Goal: Task Accomplishment & Management: Use online tool/utility

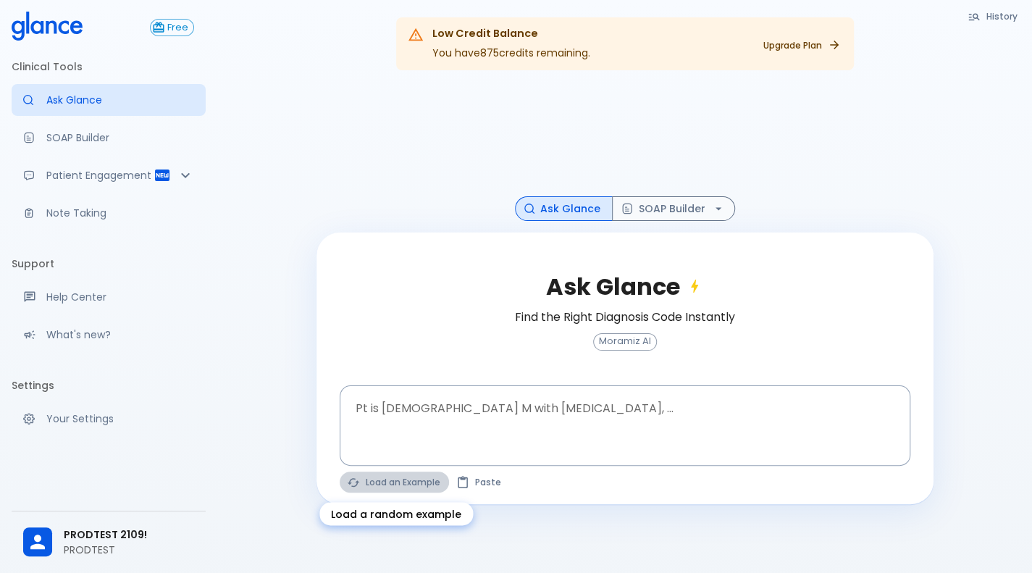
click at [375, 477] on button "Load an Example" at bounding box center [394, 482] width 109 height 21
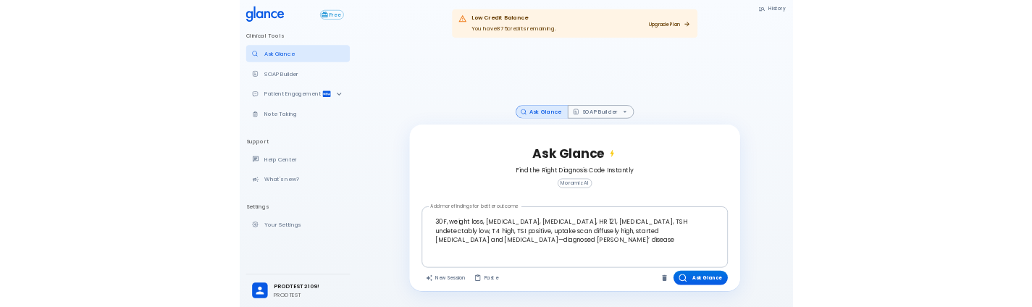
scroll to position [35, 0]
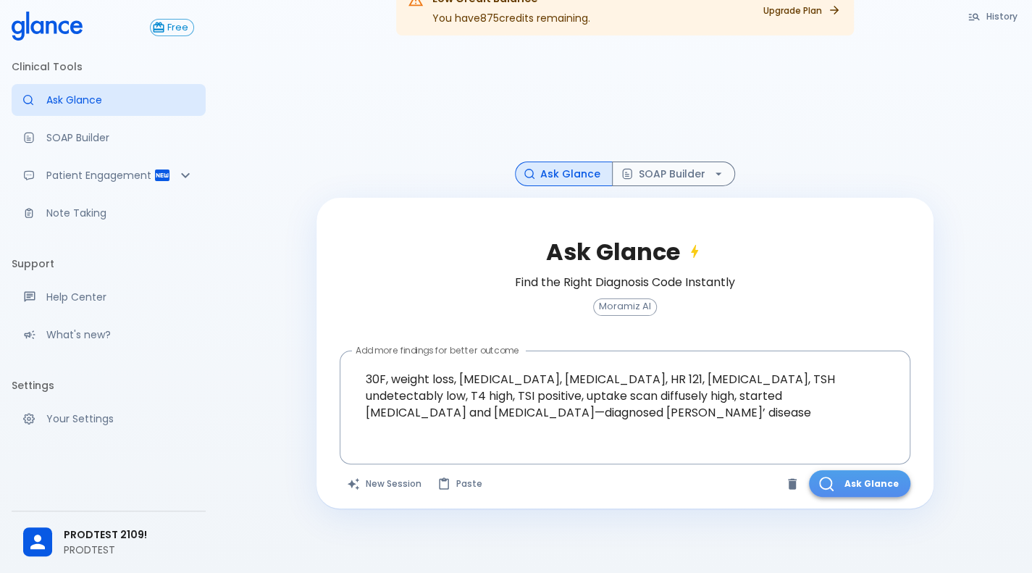
click at [837, 476] on button "Ask Glance" at bounding box center [859, 483] width 101 height 27
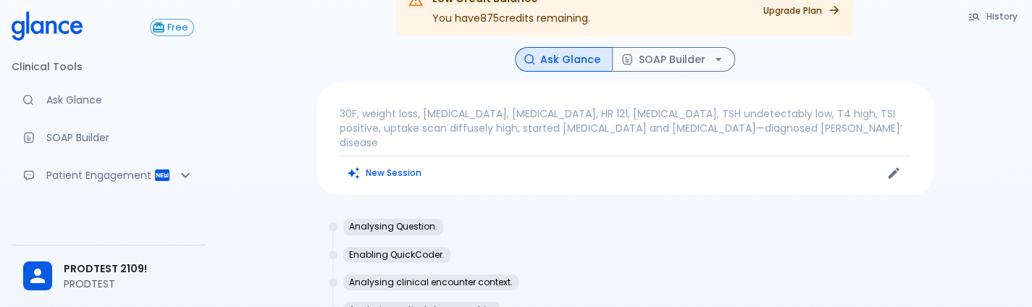
scroll to position [111, 0]
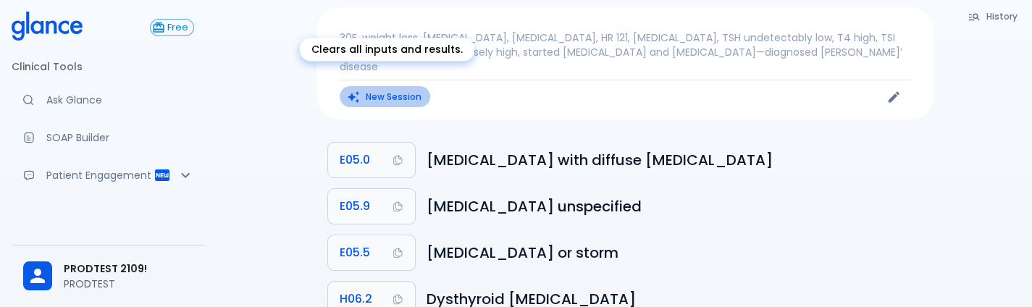
click at [403, 86] on button "New Session" at bounding box center [385, 96] width 91 height 21
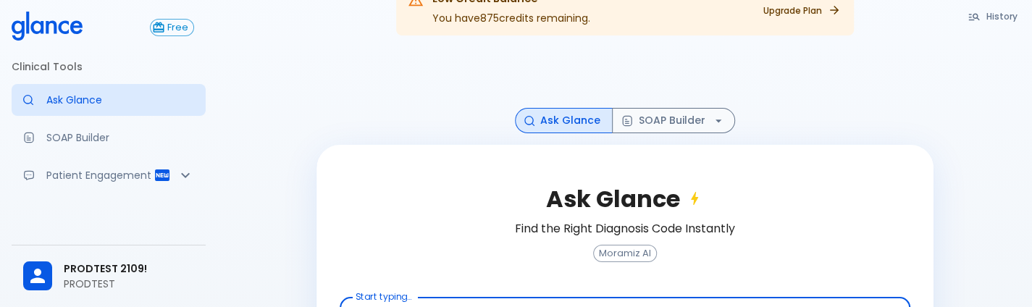
scroll to position [161, 0]
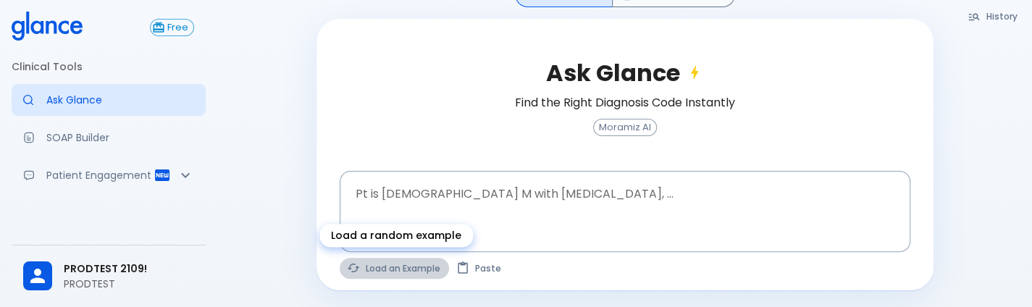
click at [396, 270] on button "Load an Example" at bounding box center [394, 268] width 109 height 21
type textarea "62M, HTN, acute tearing chest pain to back, BP 170/95, asymmetric pulses, CT an…"
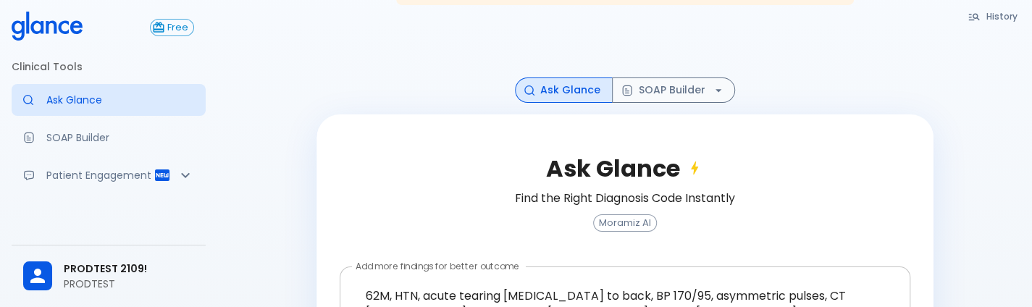
scroll to position [66, 0]
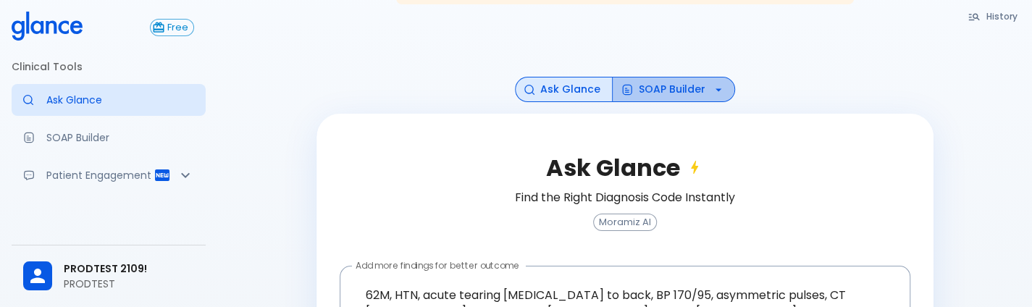
click at [643, 92] on button "SOAP Builder" at bounding box center [673, 89] width 123 height 25
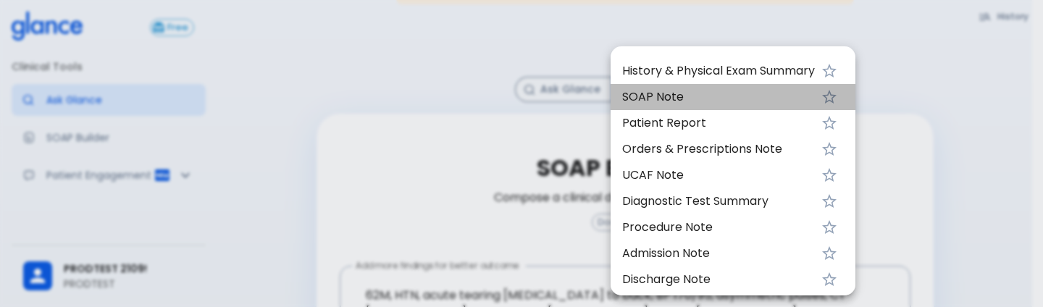
click at [656, 92] on span "SOAP Note" at bounding box center [718, 96] width 193 height 17
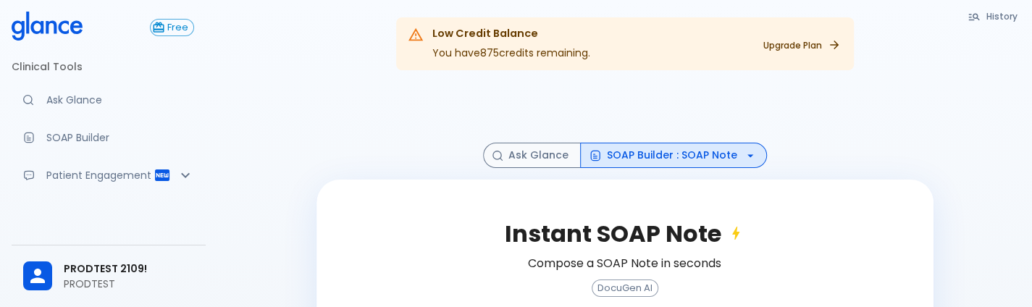
scroll to position [200, 0]
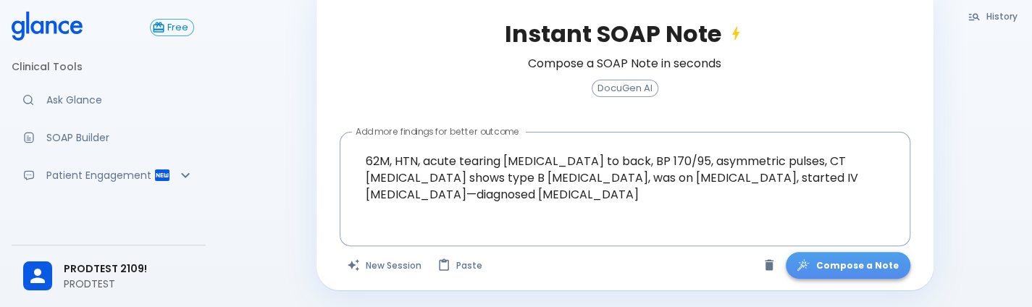
click at [874, 271] on button "Compose a Note" at bounding box center [848, 265] width 125 height 27
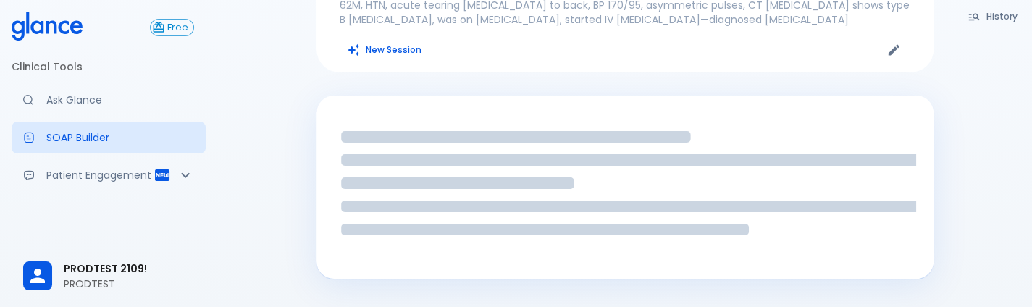
scroll to position [143, 0]
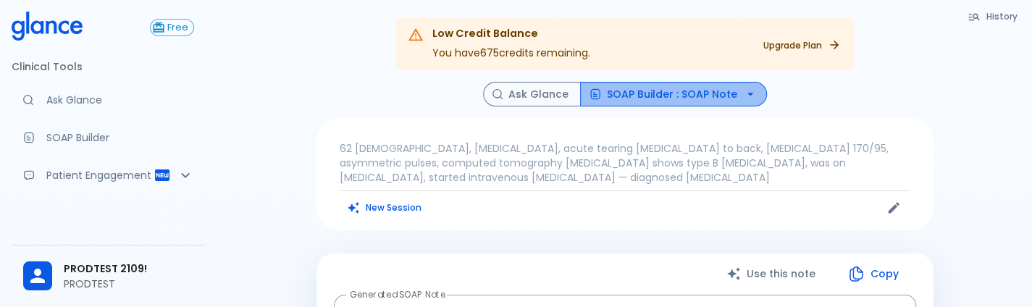
click at [725, 82] on button "SOAP Builder : SOAP Note" at bounding box center [673, 94] width 187 height 25
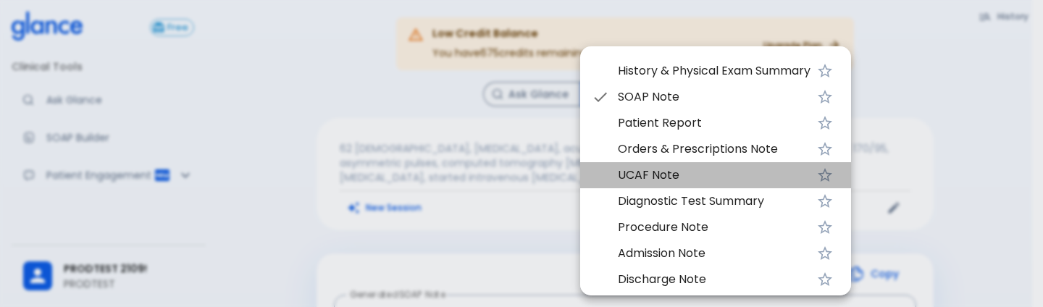
click at [690, 172] on span "UCAF Note" at bounding box center [714, 175] width 193 height 17
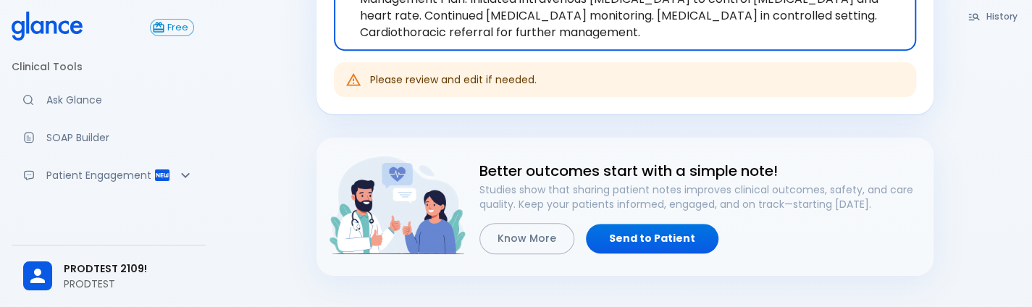
scroll to position [715, 0]
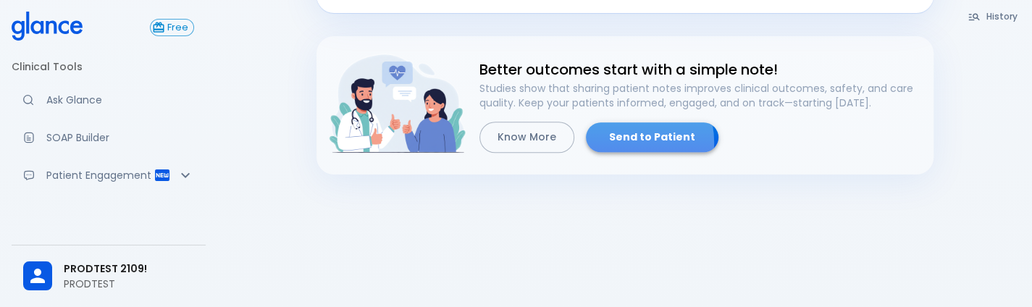
click at [613, 142] on link "Send to Patient" at bounding box center [652, 137] width 133 height 30
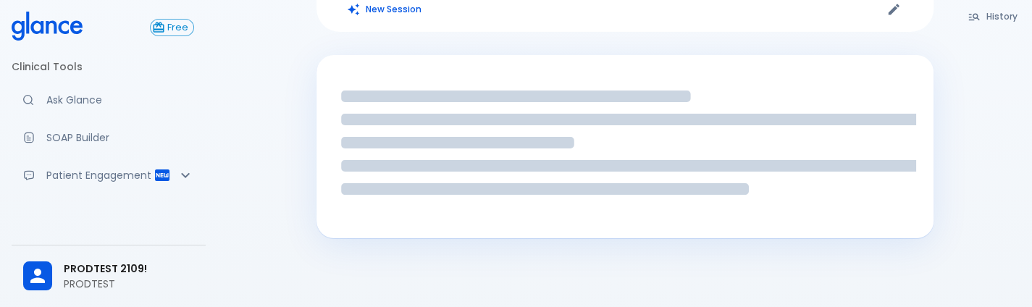
scroll to position [262, 0]
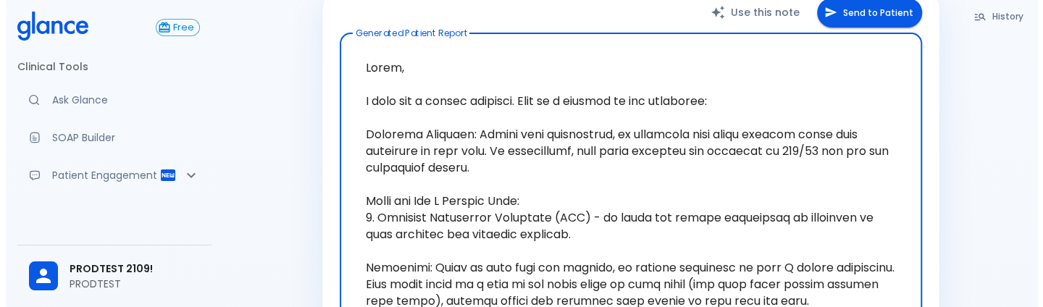
scroll to position [261, 0]
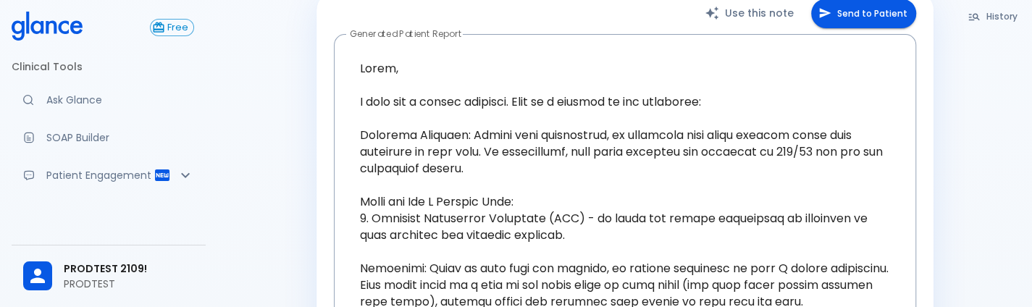
click at [877, 10] on button "Send to Patient" at bounding box center [863, 14] width 105 height 30
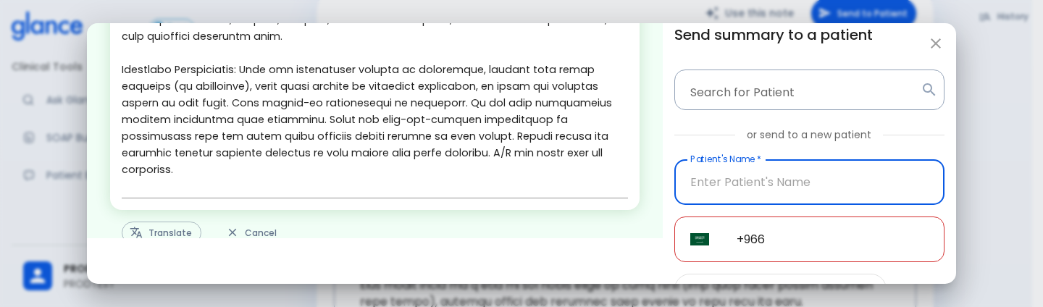
scroll to position [492, 0]
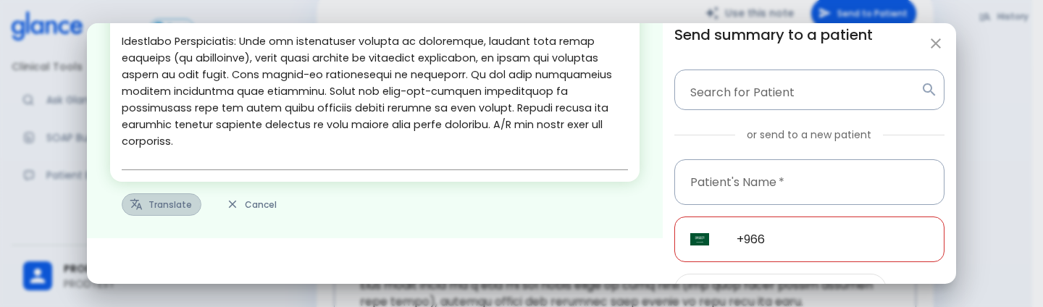
click at [143, 206] on button "Translate" at bounding box center [162, 204] width 80 height 22
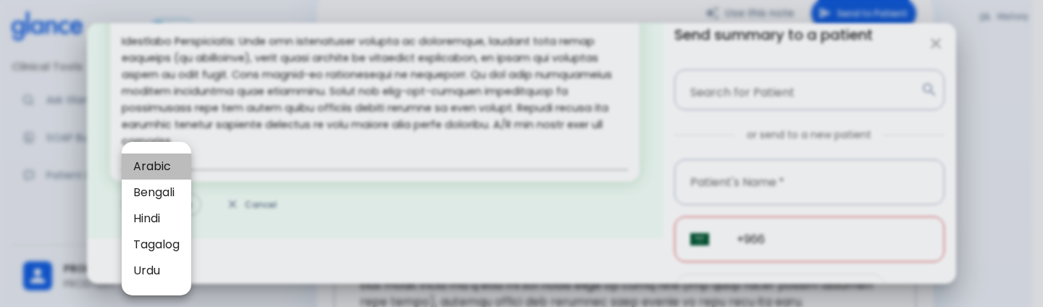
click at [161, 177] on li "Arabic" at bounding box center [157, 167] width 70 height 26
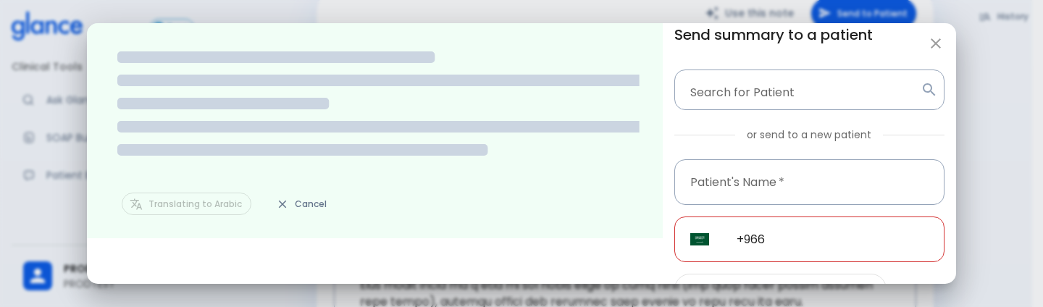
scroll to position [0, 0]
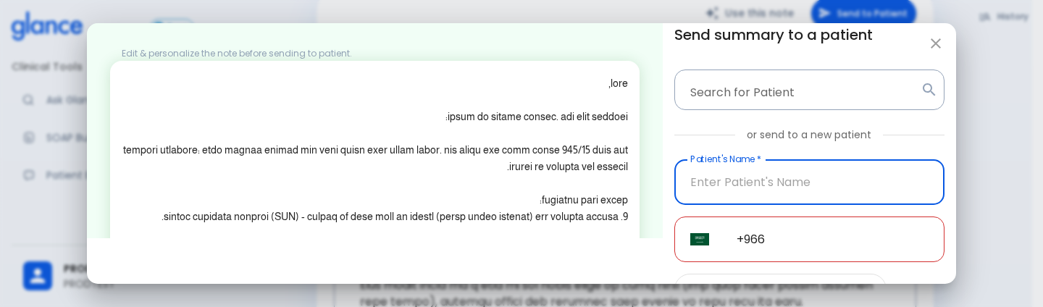
click at [817, 170] on input "Patient's Name   *" at bounding box center [810, 182] width 270 height 46
type input "9606926484"
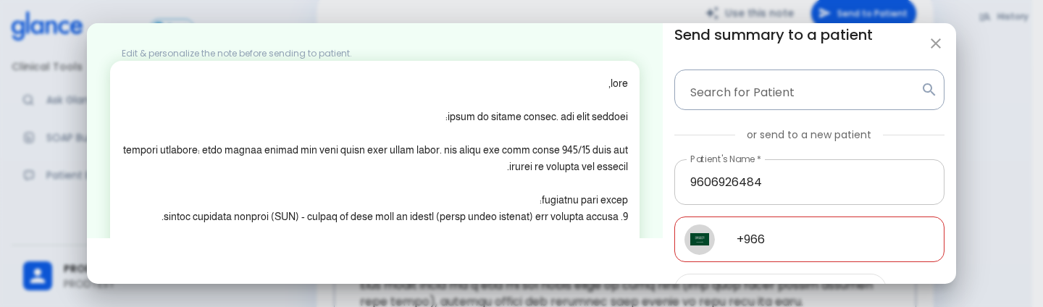
click at [817, 170] on input "9606926484" at bounding box center [810, 182] width 270 height 46
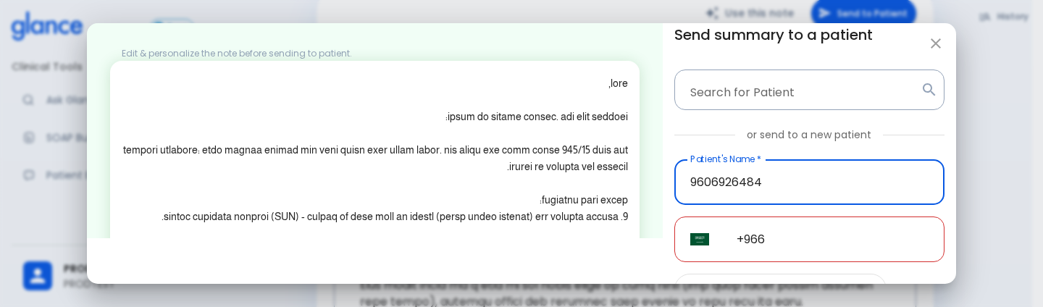
click at [817, 170] on input "9606926484" at bounding box center [810, 182] width 270 height 46
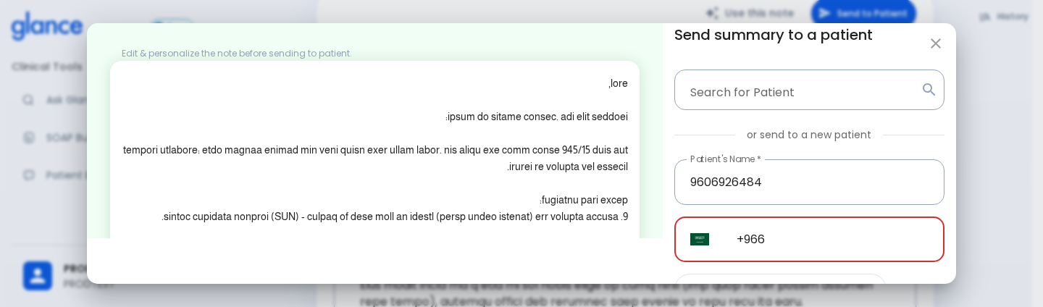
click at [784, 236] on input "+966" at bounding box center [833, 240] width 224 height 46
paste input "96069 26484"
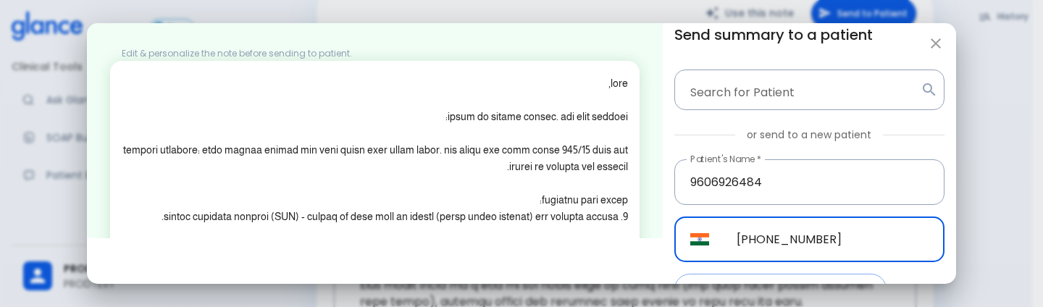
scroll to position [96, 0]
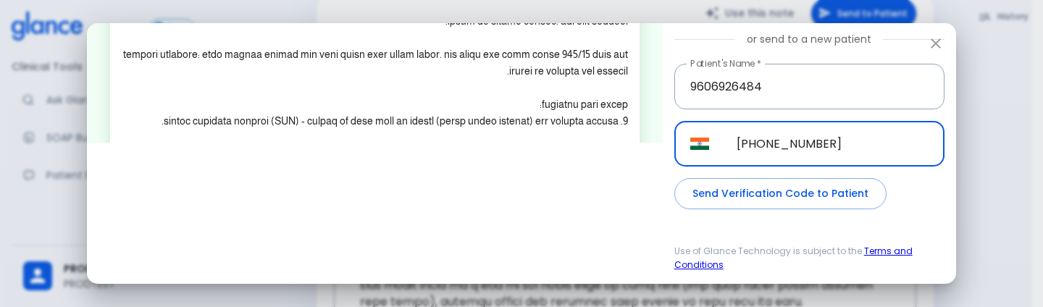
type input "+91 96069 26484"
click at [816, 193] on button "Send Verification Code to Patient" at bounding box center [781, 193] width 212 height 31
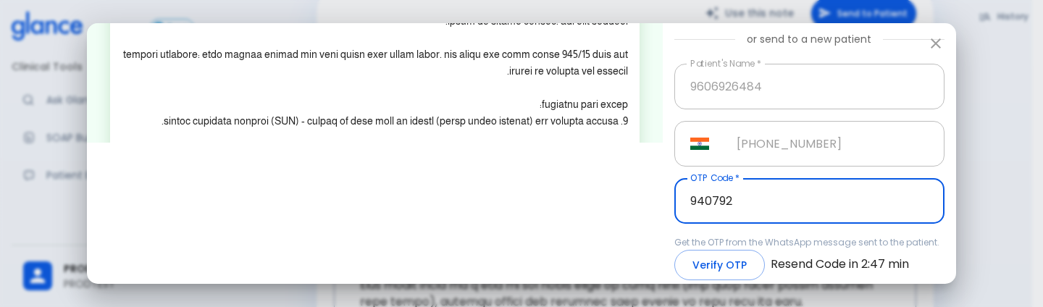
scroll to position [167, 0]
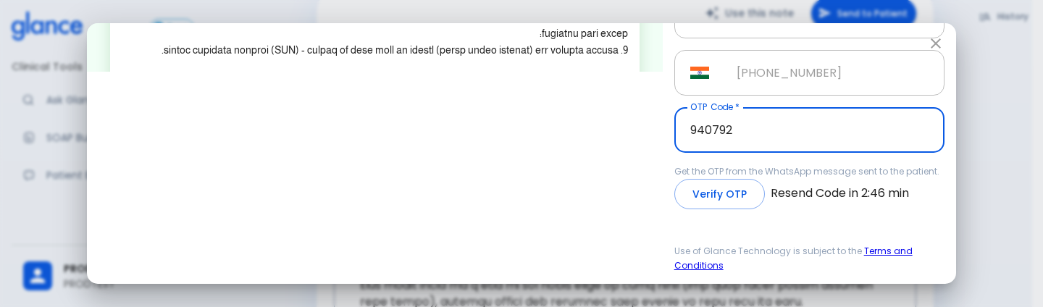
type input "940792"
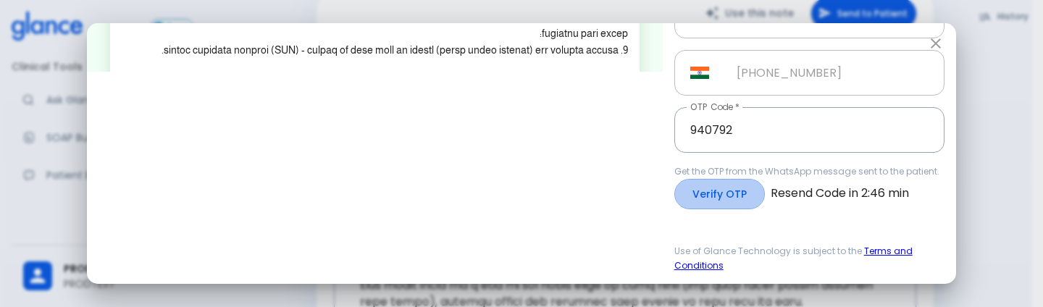
click at [717, 188] on button "Verify OTP" at bounding box center [720, 194] width 91 height 31
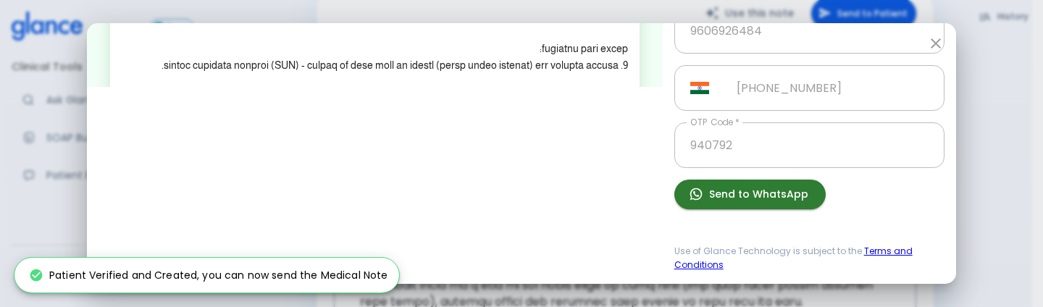
scroll to position [151, 0]
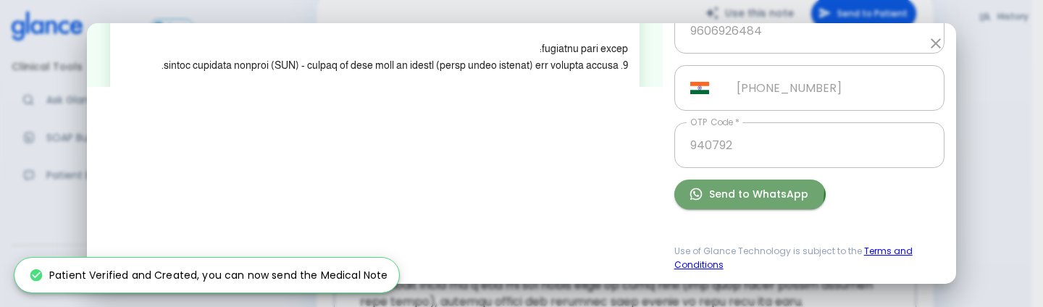
click at [717, 188] on button "Send to WhatsApp" at bounding box center [750, 195] width 151 height 30
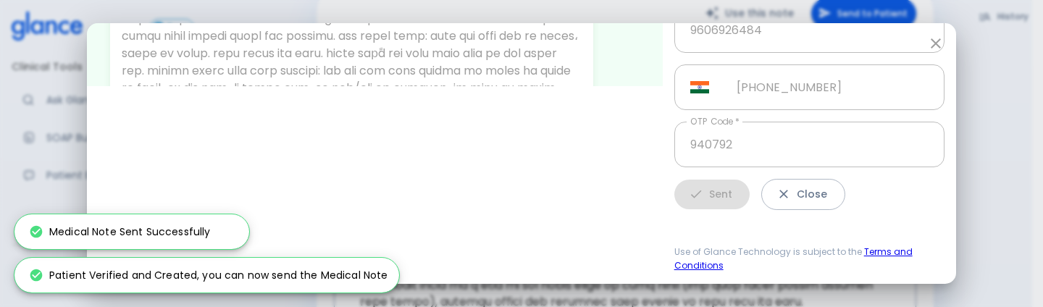
scroll to position [152, 0]
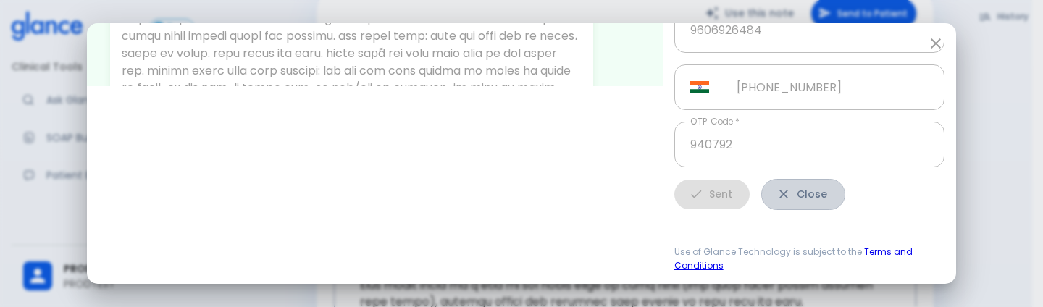
click at [801, 198] on button "Close" at bounding box center [803, 194] width 84 height 31
type input "+966"
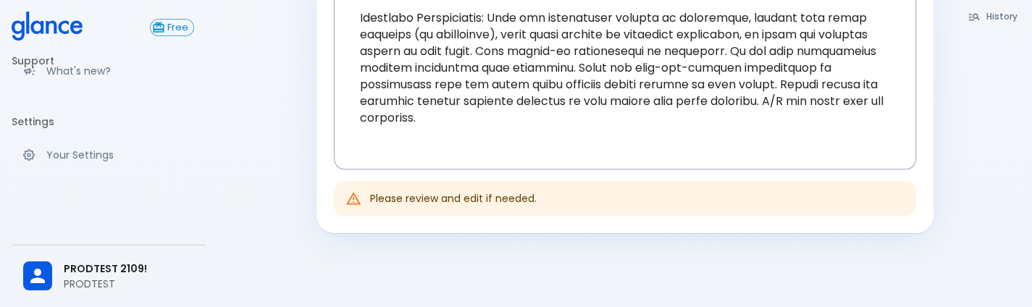
scroll to position [820, 0]
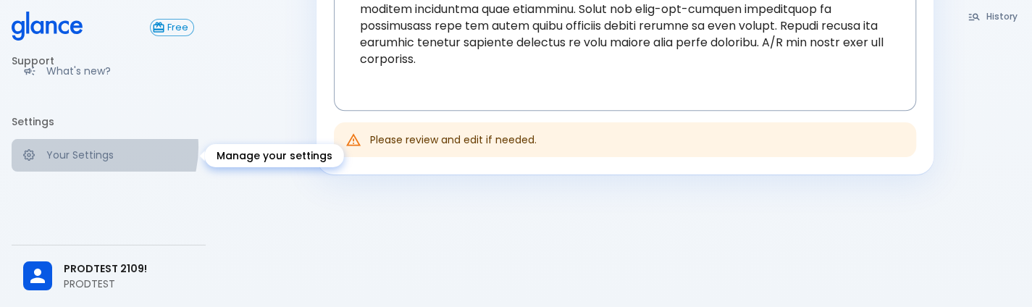
click at [88, 147] on link "Your Settings" at bounding box center [109, 155] width 194 height 32
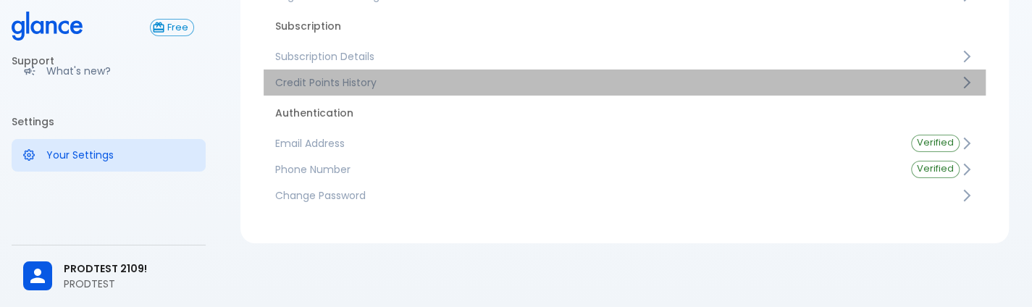
click at [396, 85] on span "Credit Points History" at bounding box center [617, 82] width 685 height 14
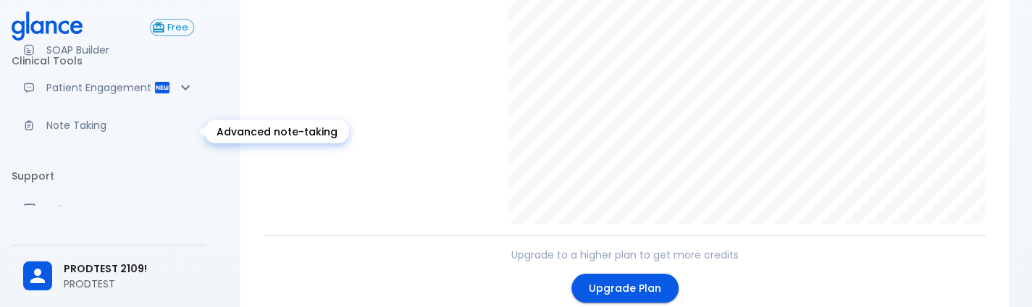
scroll to position [96, 0]
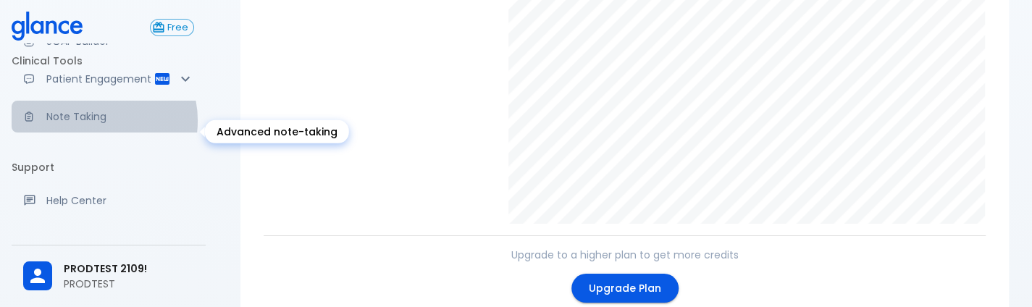
click at [91, 124] on p "Note Taking" at bounding box center [120, 116] width 148 height 14
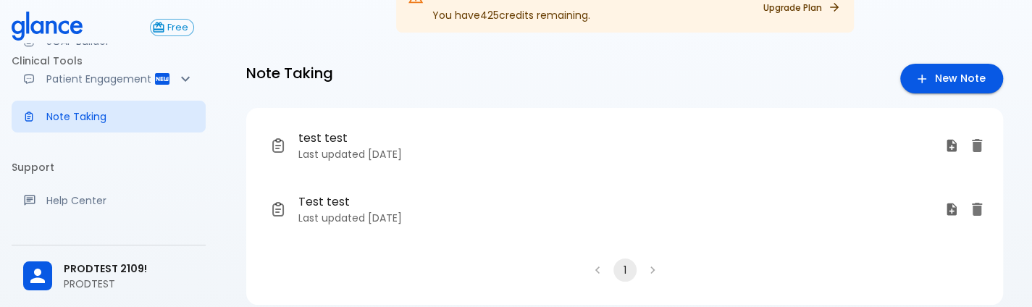
scroll to position [70, 0]
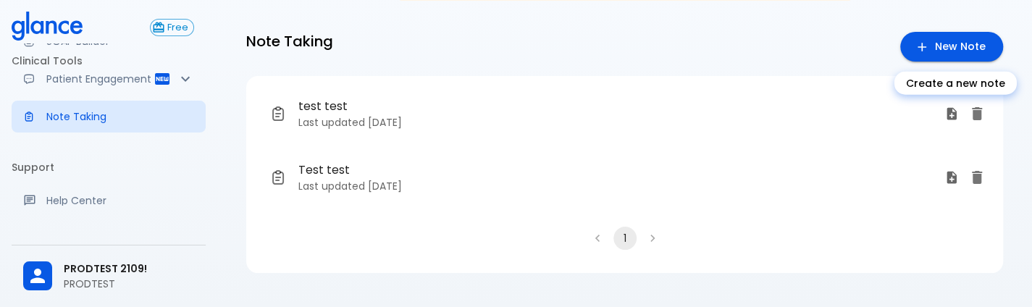
click at [940, 47] on link "New Note" at bounding box center [952, 47] width 103 height 30
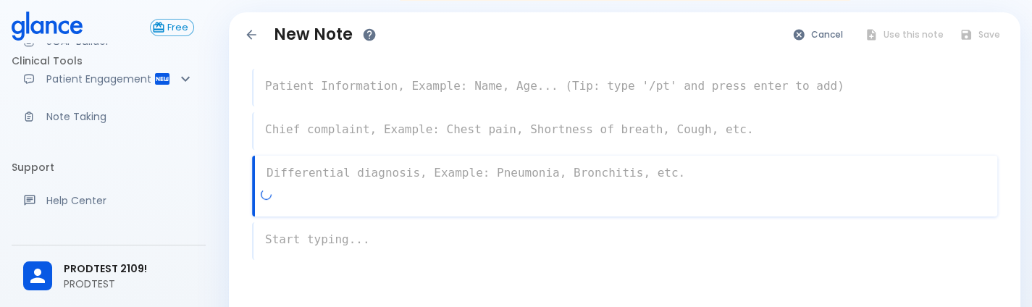
click at [569, 162] on textarea at bounding box center [626, 173] width 743 height 29
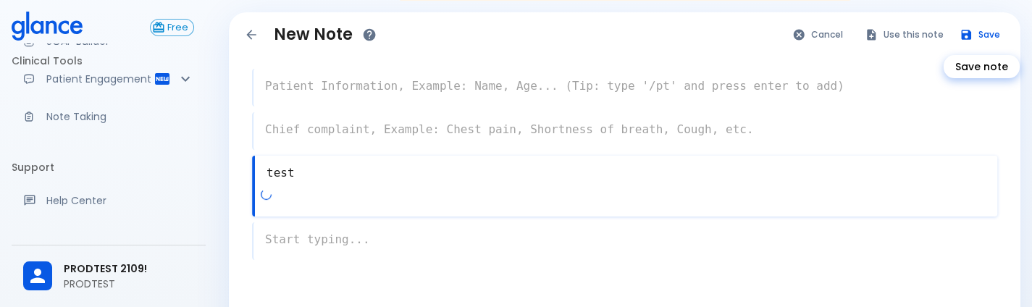
type textarea "test"
click at [990, 28] on button "Save" at bounding box center [981, 34] width 57 height 21
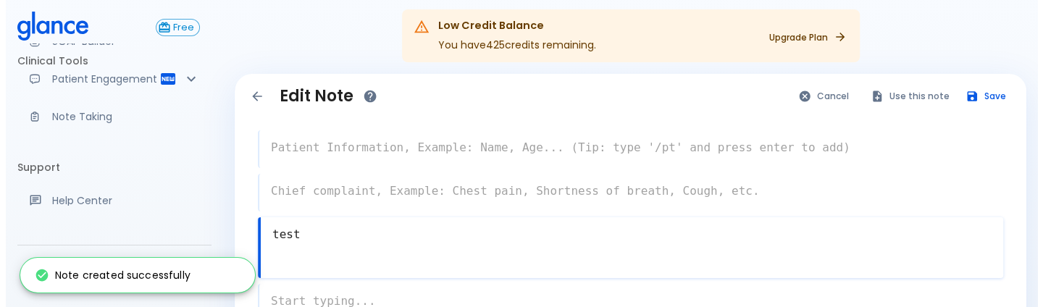
scroll to position [7, 0]
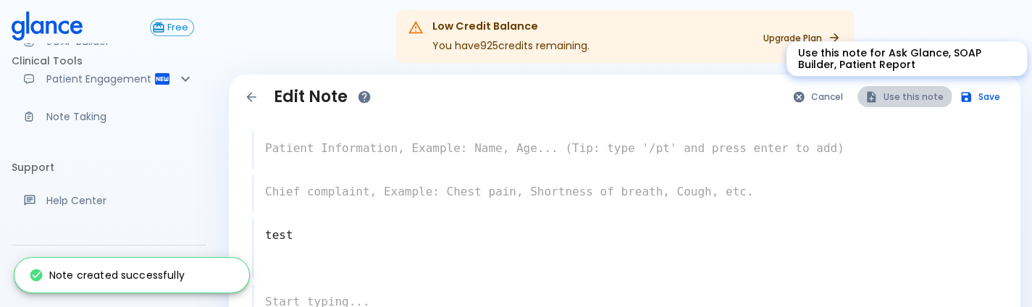
click at [907, 93] on button "Use this note" at bounding box center [905, 96] width 95 height 21
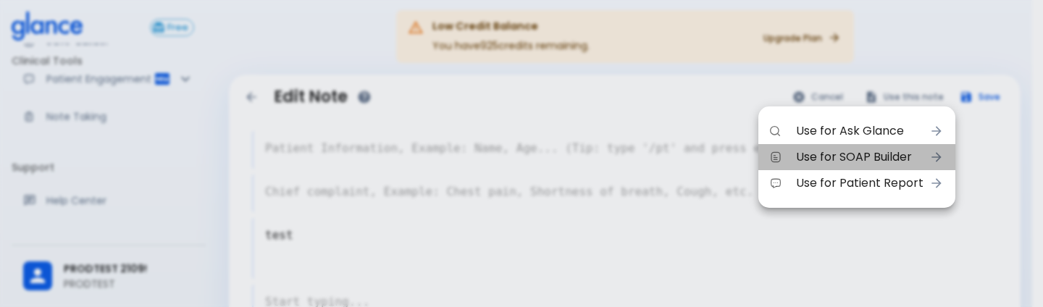
click at [883, 161] on span "Use for SOAP Builder" at bounding box center [860, 157] width 128 height 17
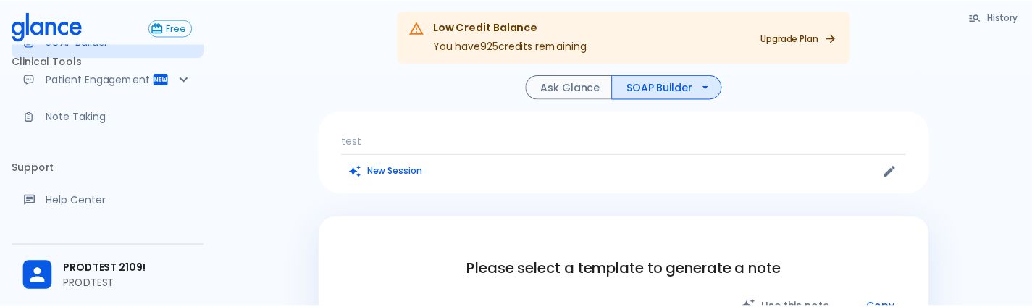
scroll to position [215, 0]
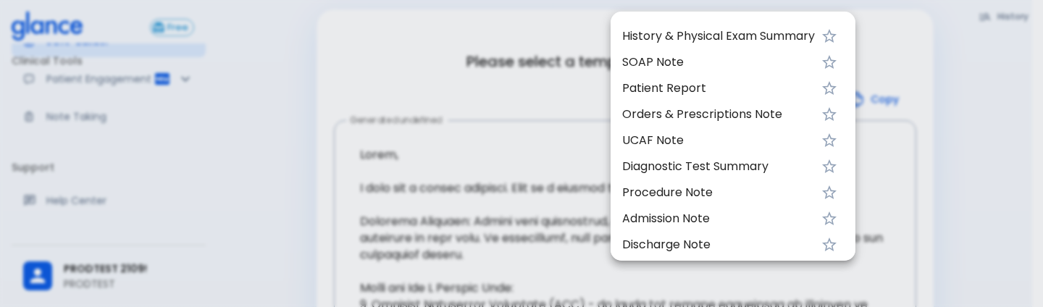
click at [351, 182] on div at bounding box center [521, 153] width 1043 height 307
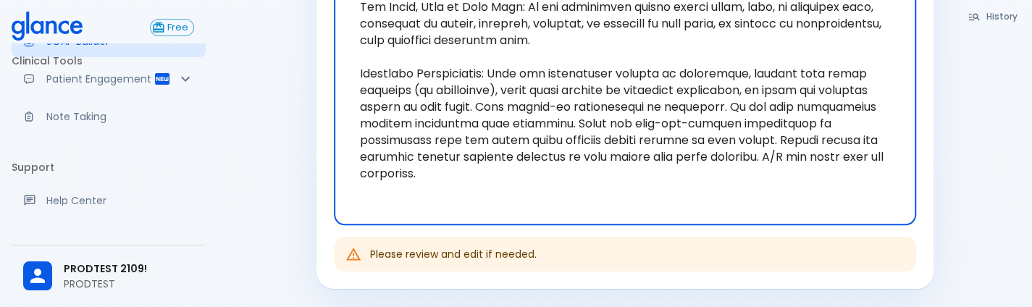
scroll to position [750, 0]
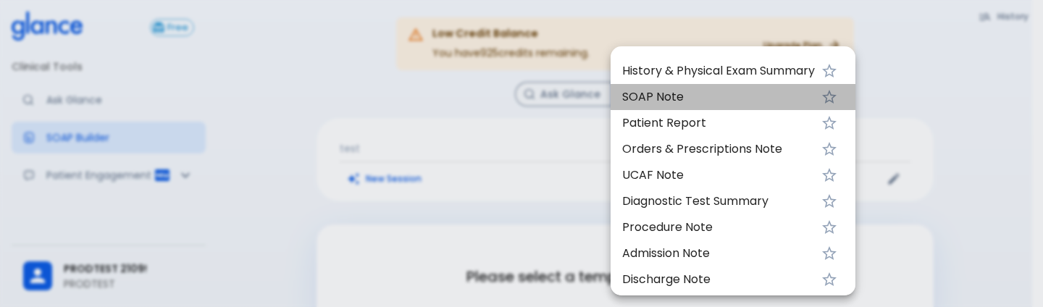
click at [686, 89] on span "SOAP Note" at bounding box center [718, 96] width 193 height 17
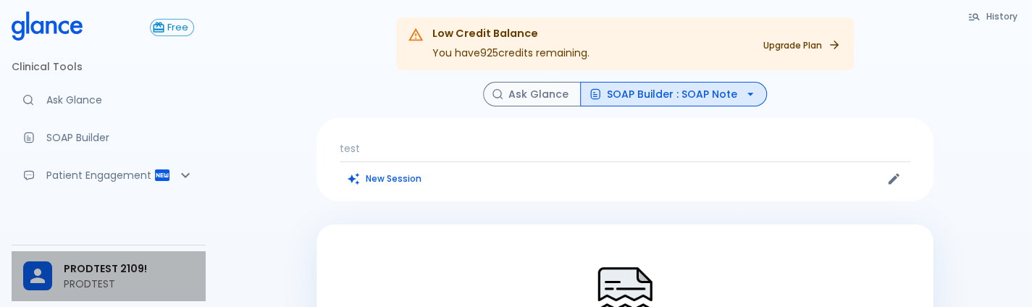
click at [143, 296] on div "PRODTEST 2109! PRODTEST" at bounding box center [109, 276] width 194 height 50
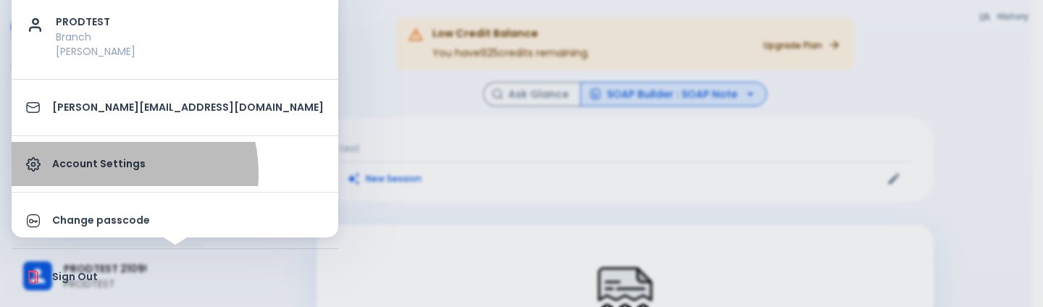
click at [106, 173] on link "Account Settings" at bounding box center [175, 164] width 327 height 44
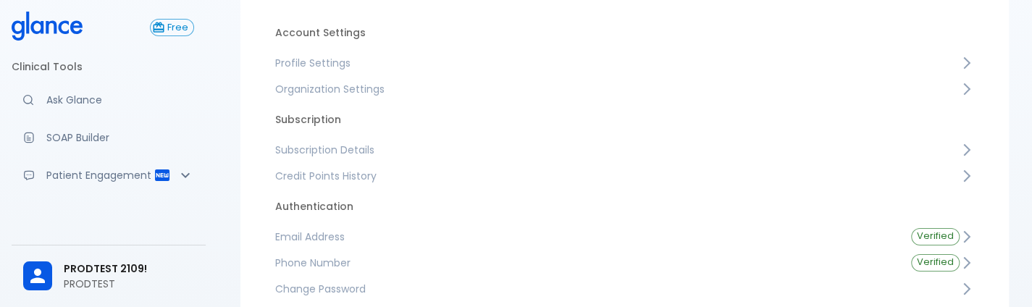
scroll to position [120, 0]
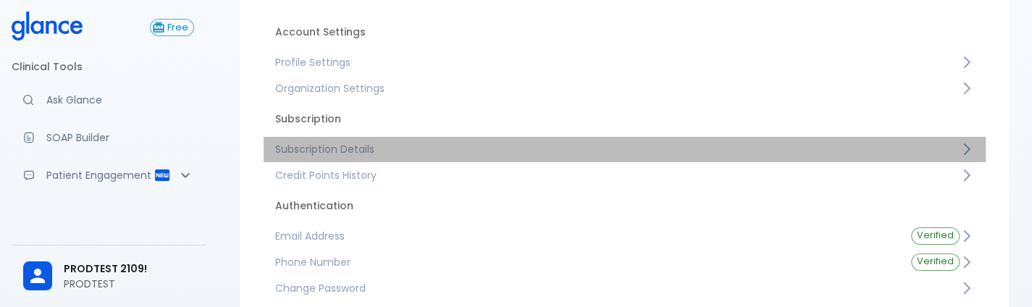
click at [414, 159] on link "Subscription Details" at bounding box center [625, 149] width 722 height 26
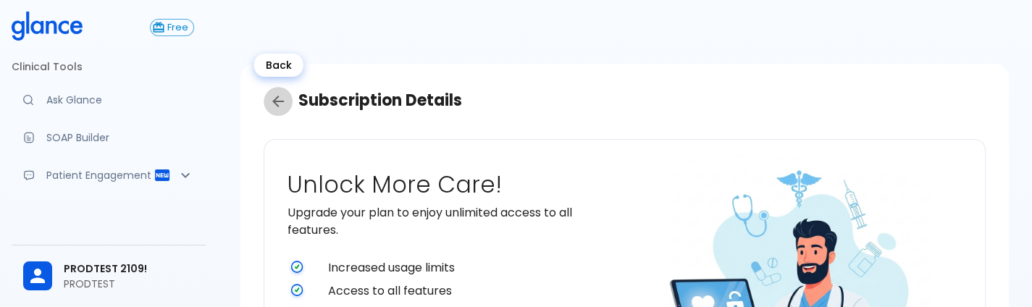
click at [268, 99] on link "Back" at bounding box center [278, 101] width 29 height 29
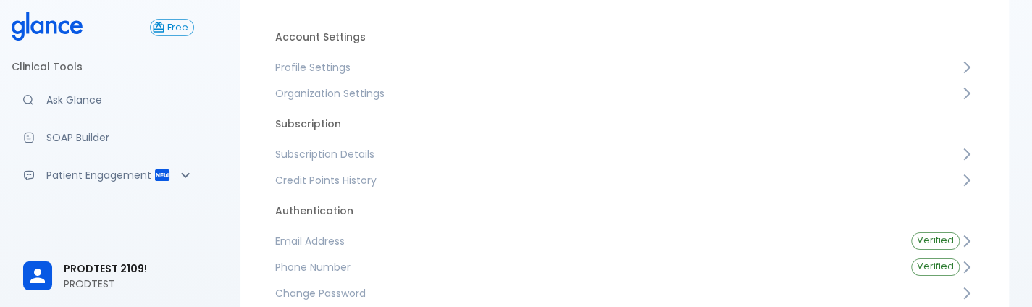
scroll to position [120, 0]
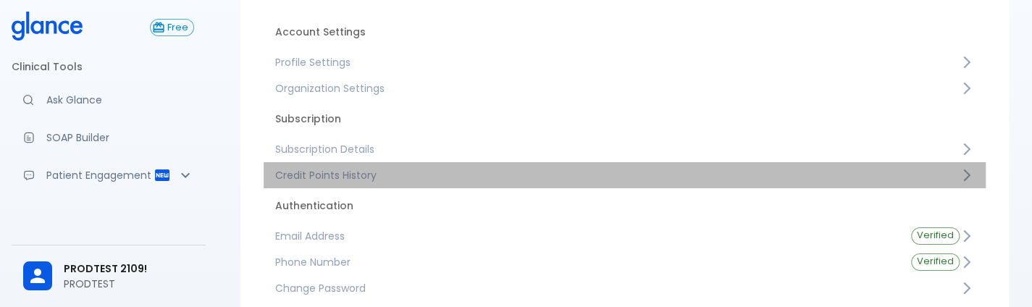
click at [430, 185] on link "Credit Points History" at bounding box center [625, 175] width 722 height 26
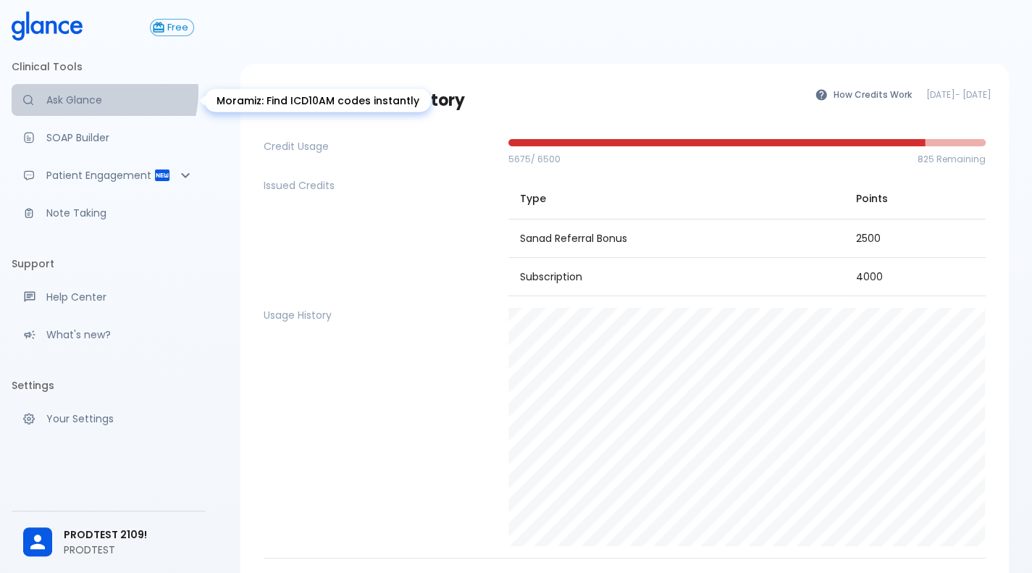
click at [92, 92] on link "Ask Glance" at bounding box center [109, 100] width 194 height 32
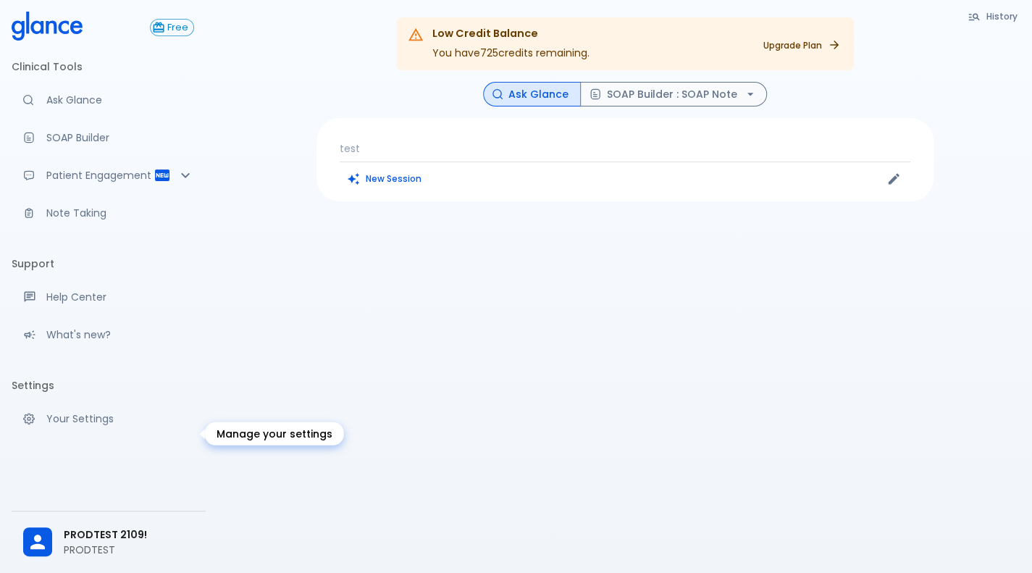
click at [97, 306] on p "Your Settings" at bounding box center [120, 419] width 148 height 14
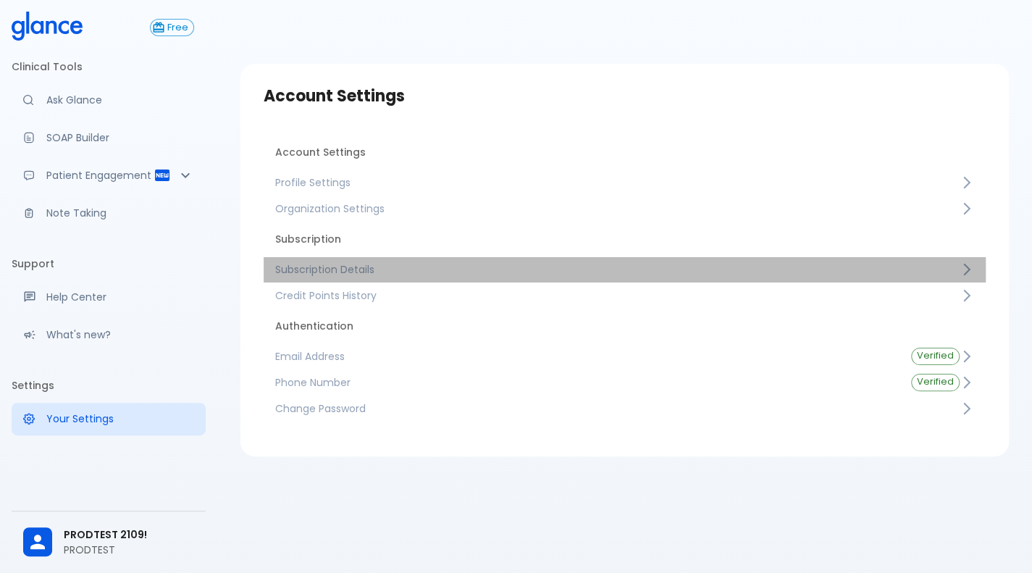
click at [350, 267] on span "Subscription Details" at bounding box center [617, 269] width 685 height 14
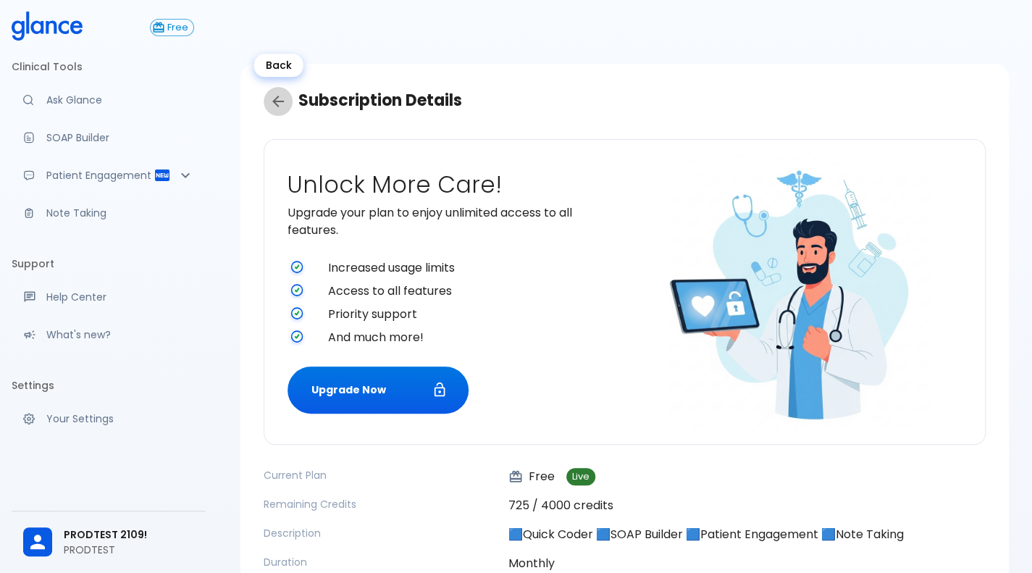
click at [280, 110] on link "Back" at bounding box center [278, 101] width 29 height 29
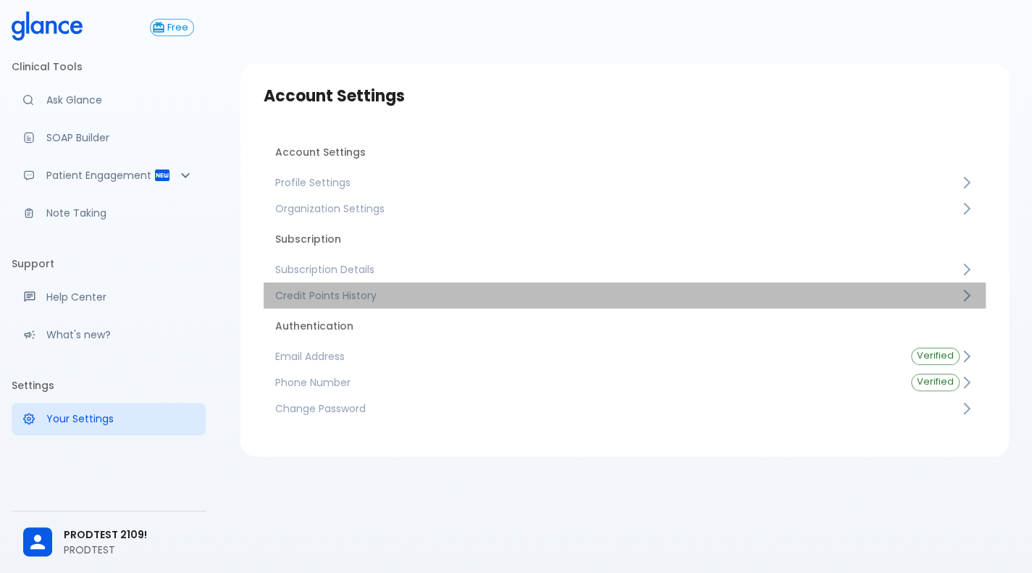
click at [349, 301] on span "Credit Points History" at bounding box center [617, 295] width 685 height 14
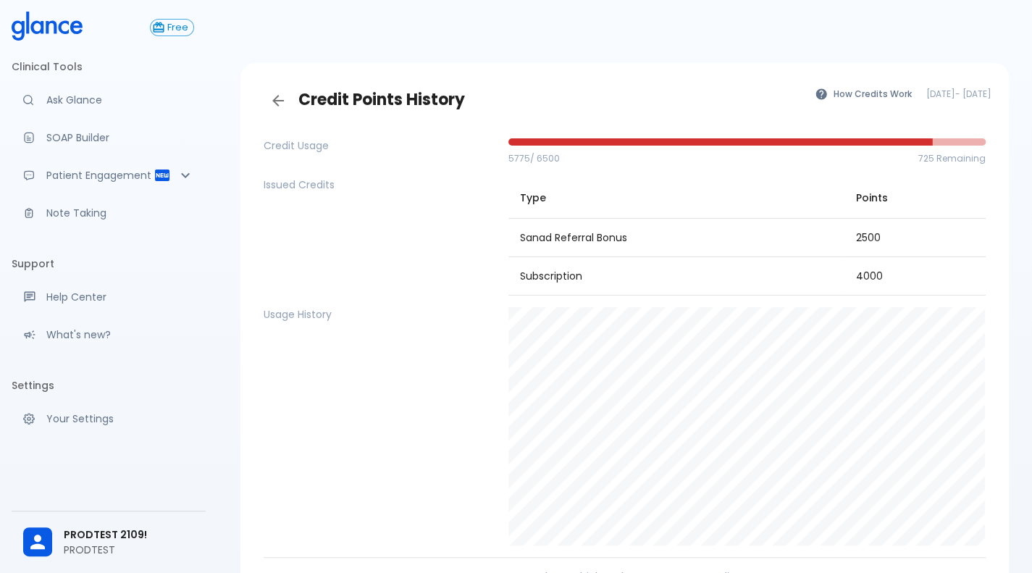
scroll to position [1, 0]
